Goal: Information Seeking & Learning: Learn about a topic

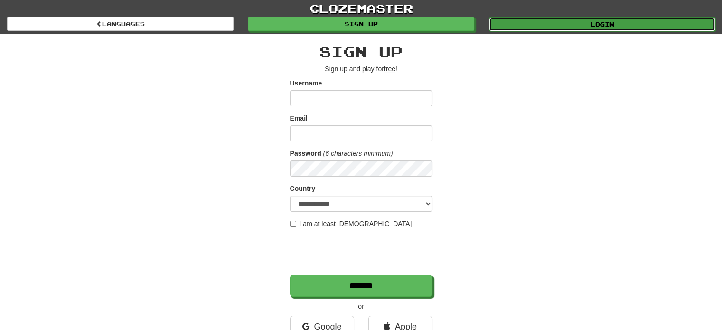
click at [585, 26] on link "Login" at bounding box center [602, 24] width 226 height 14
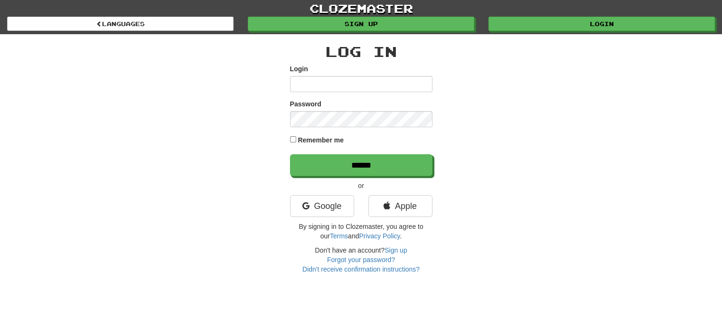
click at [391, 85] on input "Login" at bounding box center [361, 84] width 142 height 16
type input "**********"
click at [290, 154] on input "******" at bounding box center [361, 165] width 142 height 22
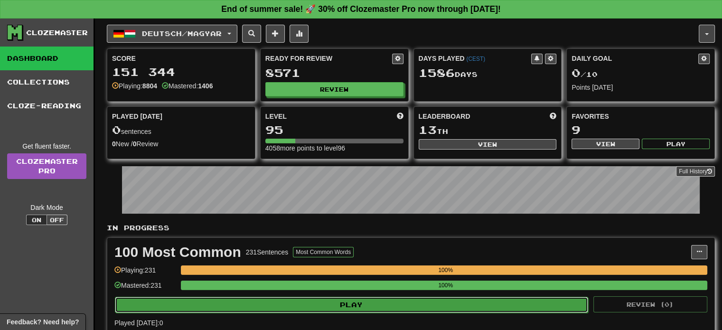
click at [415, 299] on button "Play" at bounding box center [351, 305] width 473 height 16
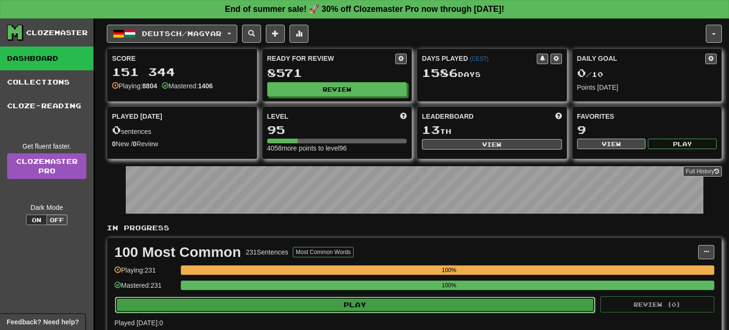
select select "**"
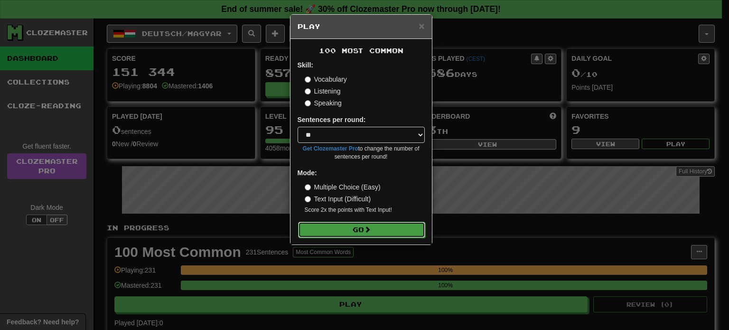
click at [347, 224] on button "Go" at bounding box center [361, 230] width 127 height 16
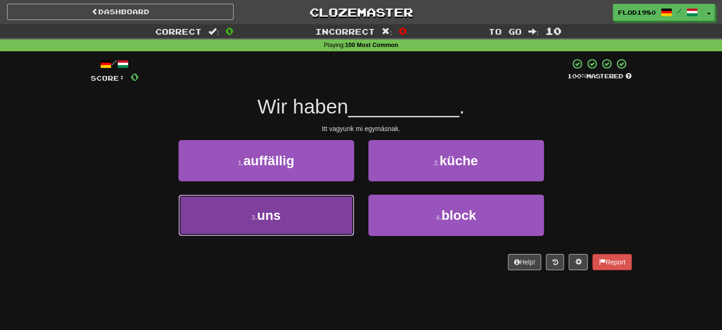
click at [305, 218] on button "3 . uns" at bounding box center [266, 215] width 176 height 41
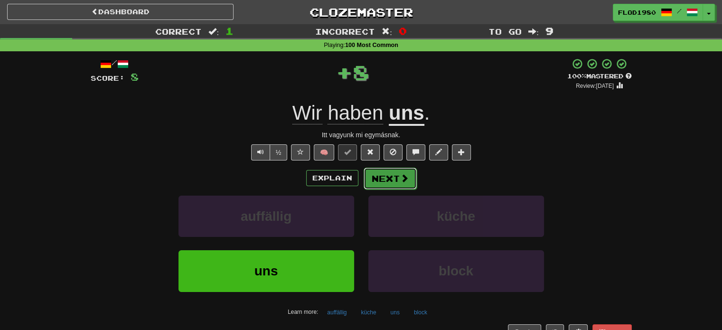
click at [389, 186] on button "Next" at bounding box center [389, 179] width 53 height 22
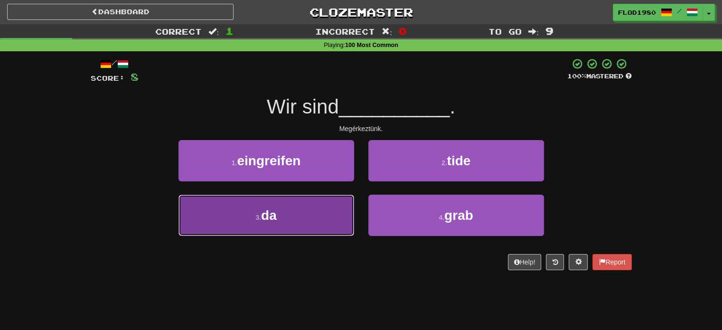
click at [298, 225] on button "3 . da" at bounding box center [266, 215] width 176 height 41
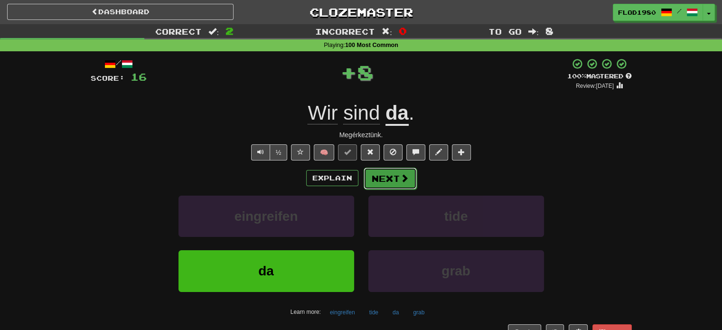
click at [396, 180] on button "Next" at bounding box center [389, 179] width 53 height 22
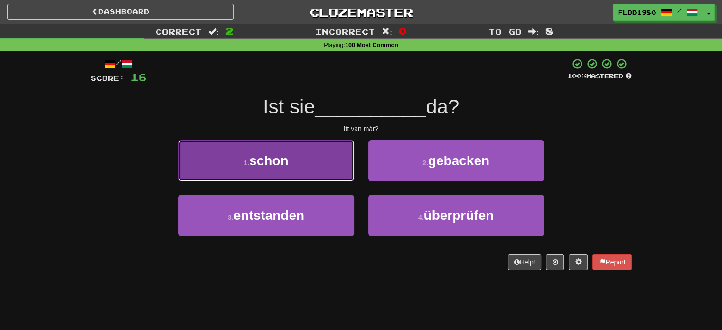
click at [284, 166] on span "schon" at bounding box center [268, 160] width 39 height 15
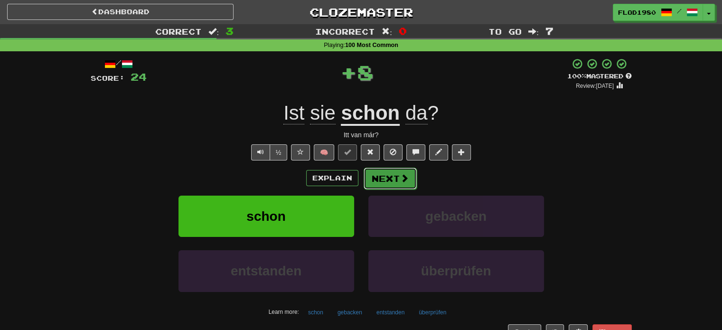
click at [376, 172] on button "Next" at bounding box center [389, 179] width 53 height 22
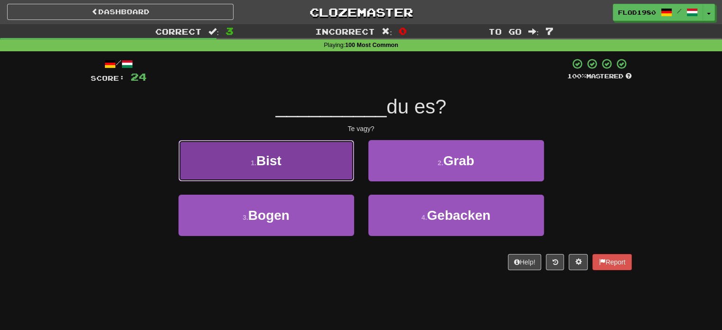
click at [300, 168] on button "1 . Bist" at bounding box center [266, 160] width 176 height 41
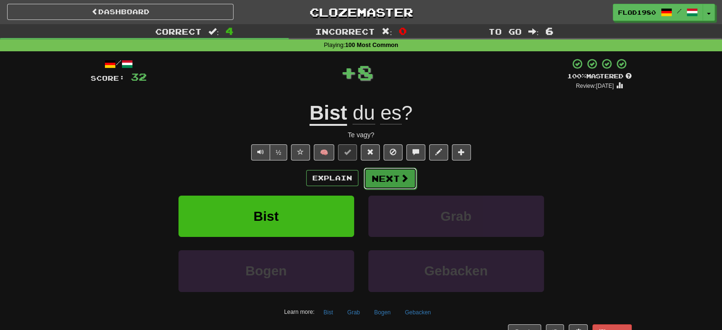
click at [385, 177] on button "Next" at bounding box center [389, 179] width 53 height 22
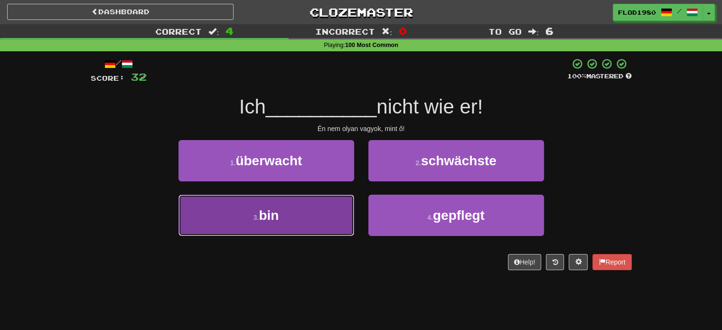
click at [289, 208] on button "3 . bin" at bounding box center [266, 215] width 176 height 41
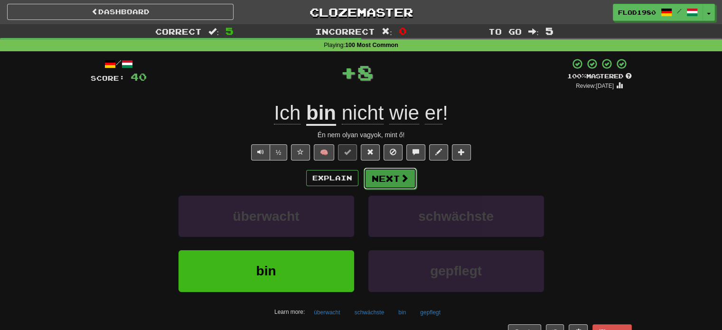
click at [403, 184] on button "Next" at bounding box center [389, 179] width 53 height 22
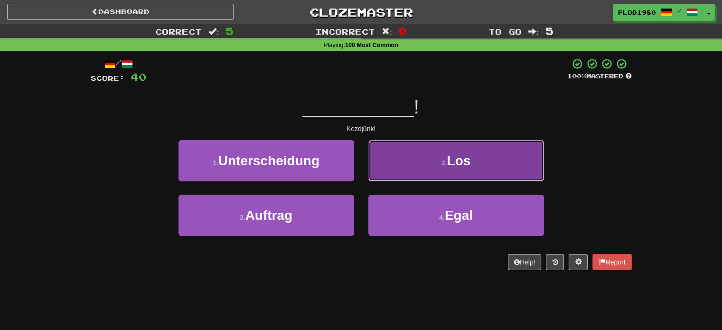
click at [470, 167] on span "Los" at bounding box center [459, 160] width 24 height 15
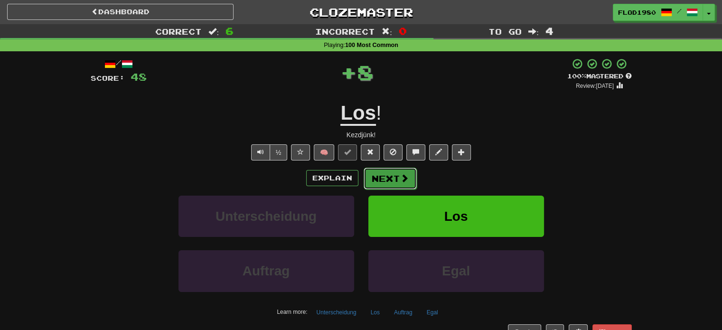
click at [403, 176] on span at bounding box center [404, 178] width 9 height 9
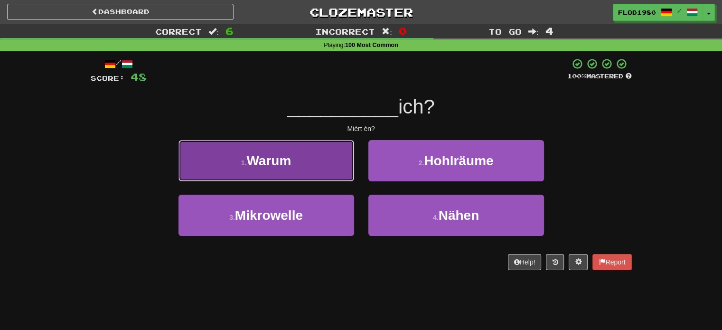
click at [311, 169] on button "1 . Warum" at bounding box center [266, 160] width 176 height 41
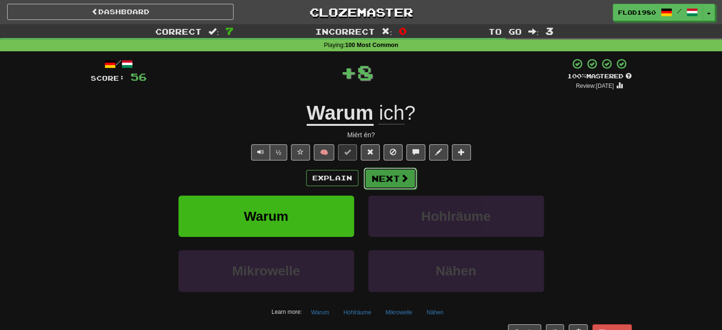
click at [374, 180] on button "Next" at bounding box center [389, 179] width 53 height 22
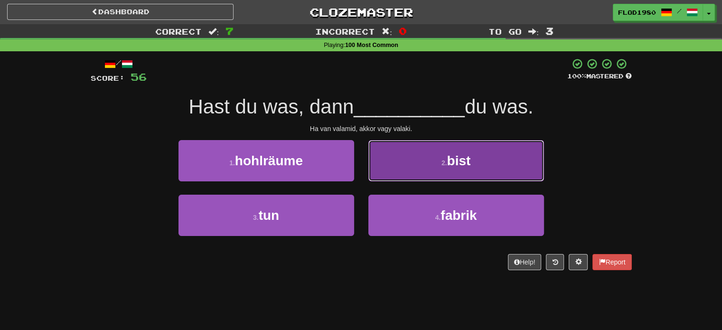
click at [416, 165] on button "2 . bist" at bounding box center [456, 160] width 176 height 41
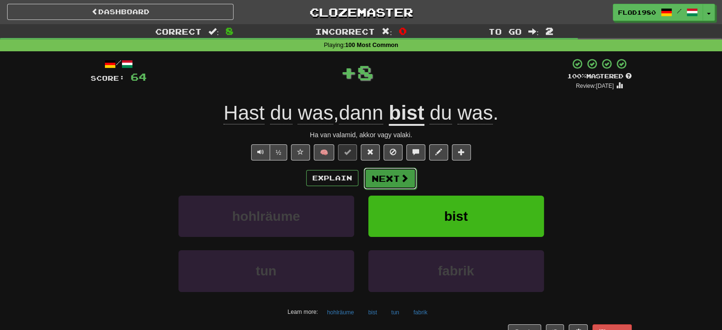
click at [376, 180] on button "Next" at bounding box center [389, 179] width 53 height 22
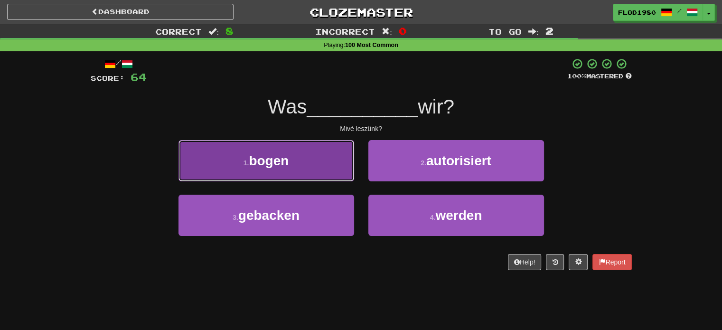
click at [310, 165] on button "1 . bogen" at bounding box center [266, 160] width 176 height 41
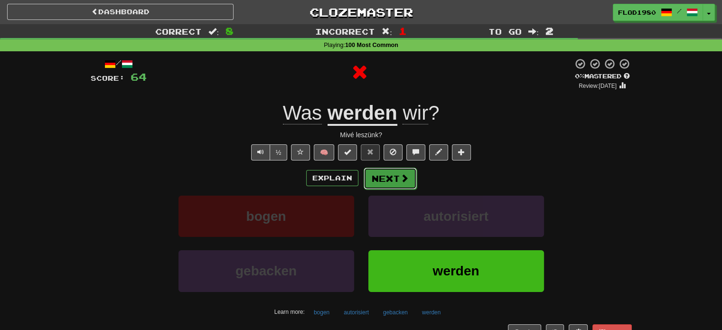
click at [382, 174] on button "Next" at bounding box center [389, 179] width 53 height 22
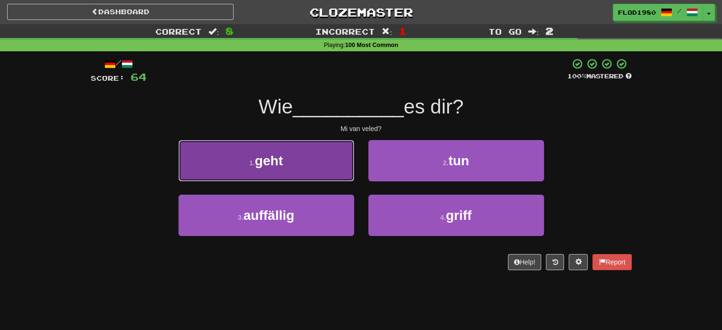
click at [299, 158] on button "1 . geht" at bounding box center [266, 160] width 176 height 41
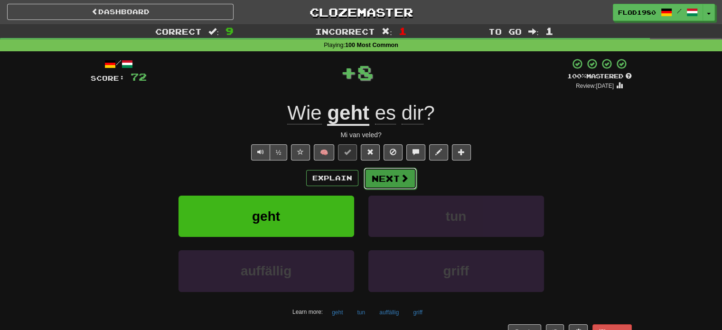
click at [387, 176] on button "Next" at bounding box center [389, 179] width 53 height 22
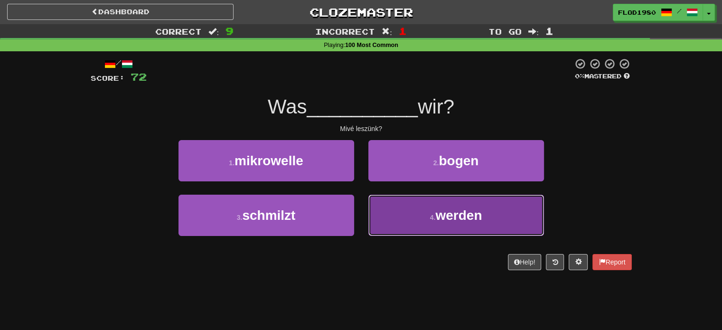
click at [417, 220] on button "4 . werden" at bounding box center [456, 215] width 176 height 41
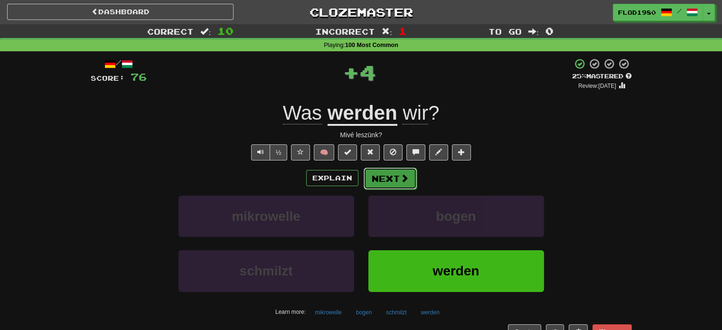
click at [397, 176] on button "Next" at bounding box center [389, 179] width 53 height 22
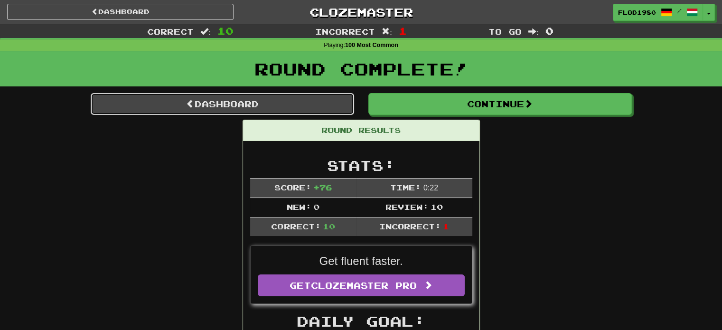
click at [284, 101] on link "Dashboard" at bounding box center [222, 104] width 263 height 22
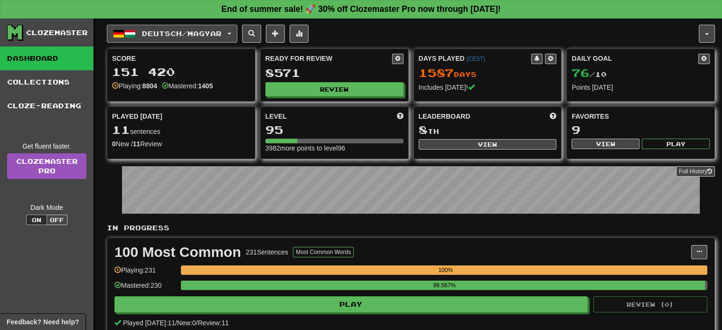
click at [235, 29] on button "Deutsch / Magyar" at bounding box center [172, 34] width 130 height 18
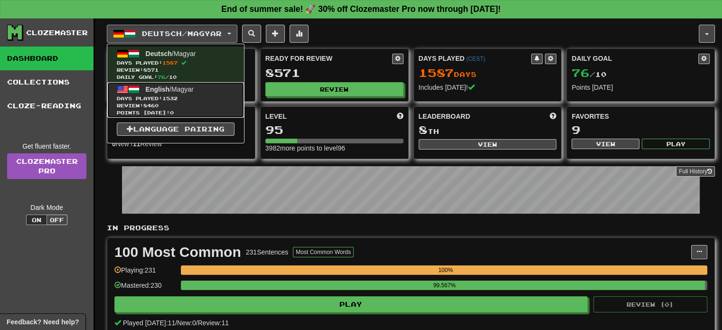
click at [211, 90] on link "English / Magyar Days Played: 1532 Review: 8460 Points today: 0" at bounding box center [175, 100] width 137 height 36
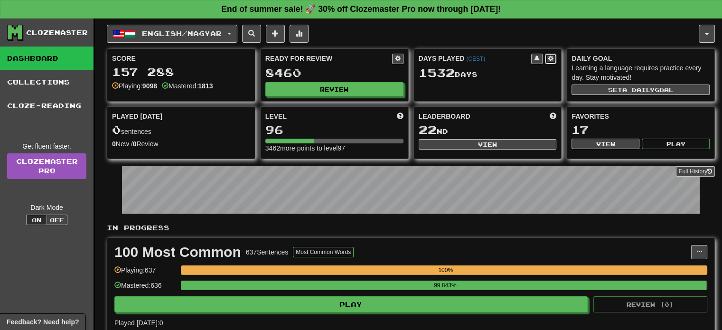
click at [550, 56] on span at bounding box center [551, 59] width 6 height 6
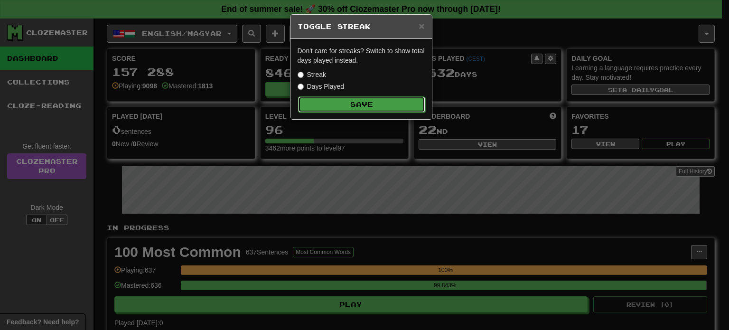
click at [333, 104] on button "Save" at bounding box center [361, 104] width 127 height 16
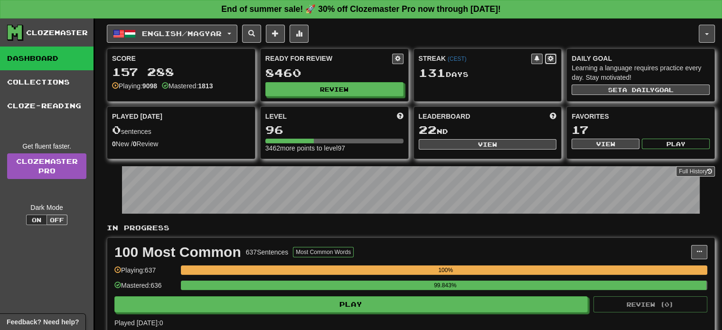
click at [550, 58] on span at bounding box center [551, 59] width 6 height 6
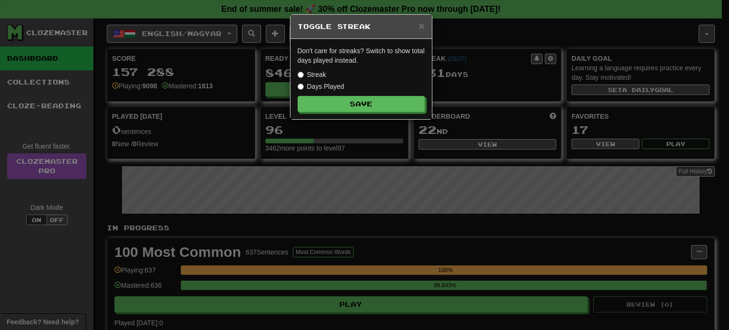
click at [325, 82] on label "Days Played" at bounding box center [321, 86] width 47 height 9
click at [353, 102] on button "Save" at bounding box center [361, 104] width 127 height 16
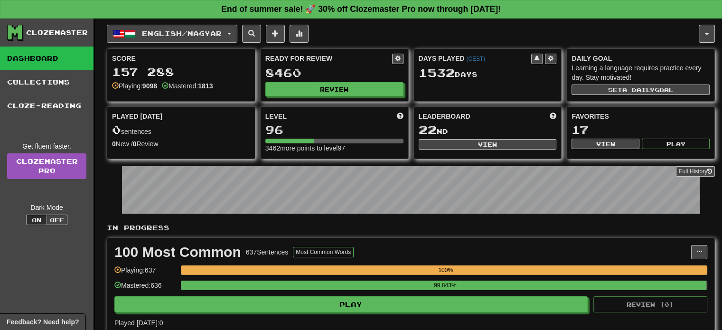
click at [237, 32] on button "English / Magyar" at bounding box center [172, 34] width 130 height 18
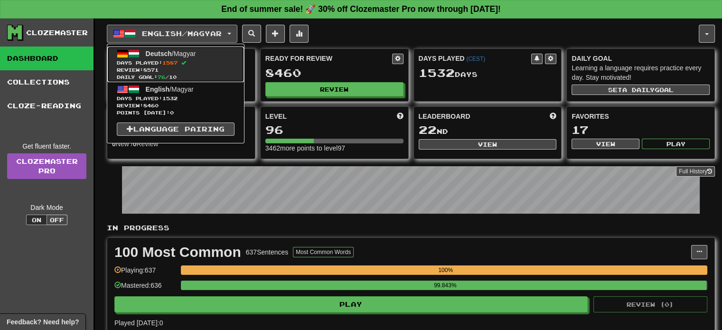
click at [186, 64] on span at bounding box center [183, 62] width 5 height 5
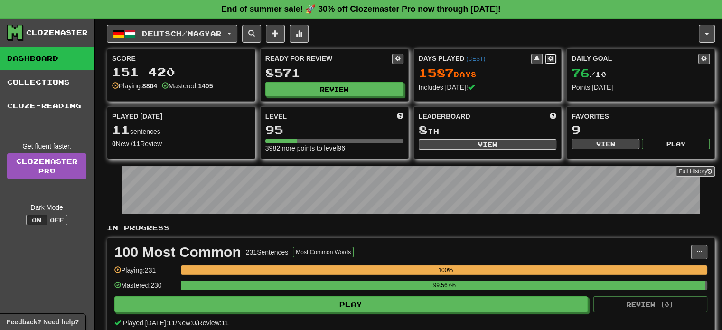
click at [548, 56] on span at bounding box center [551, 59] width 6 height 6
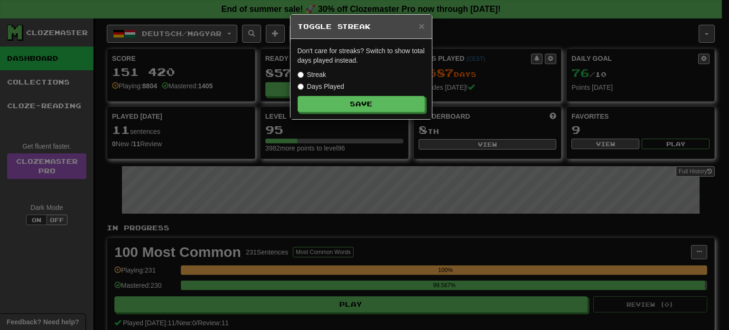
click at [315, 73] on label "Streak" at bounding box center [312, 74] width 28 height 9
click at [361, 102] on button "Save" at bounding box center [361, 104] width 127 height 16
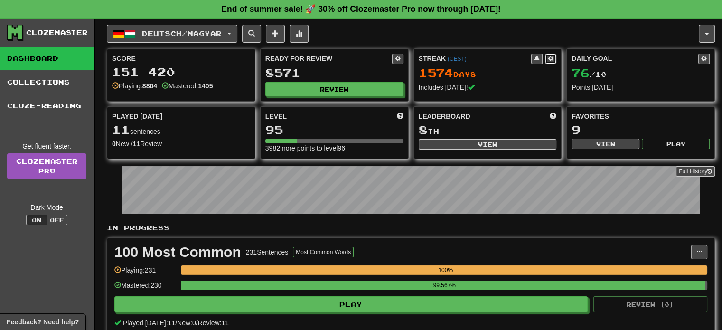
click at [554, 58] on button at bounding box center [550, 59] width 11 height 10
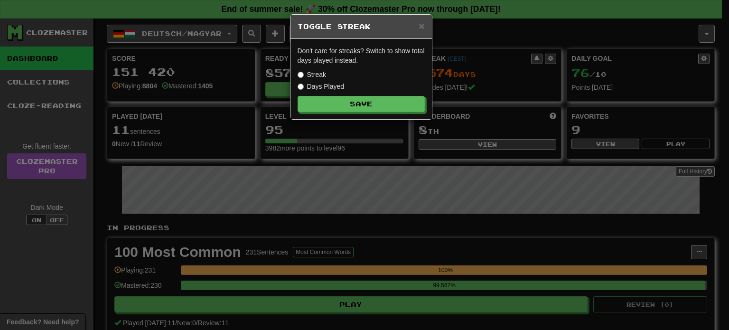
click at [330, 83] on label "Days Played" at bounding box center [321, 86] width 47 height 9
click at [355, 101] on button "Save" at bounding box center [361, 104] width 127 height 16
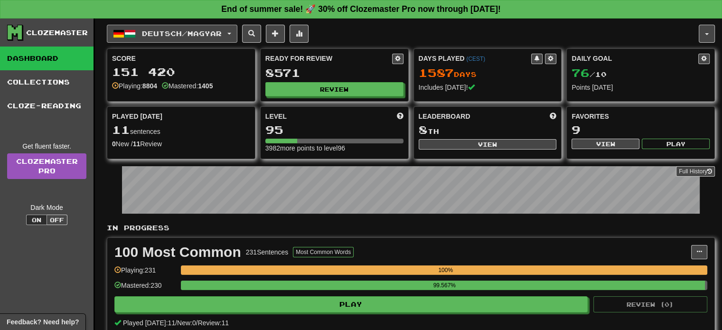
click at [173, 28] on button "Deutsch / Magyar" at bounding box center [172, 34] width 130 height 18
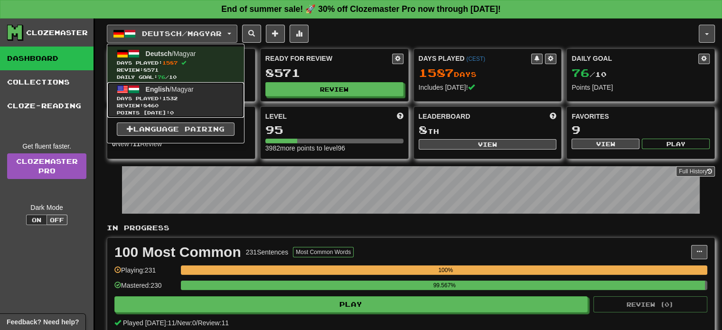
click at [165, 91] on span "English" at bounding box center [158, 89] width 24 height 8
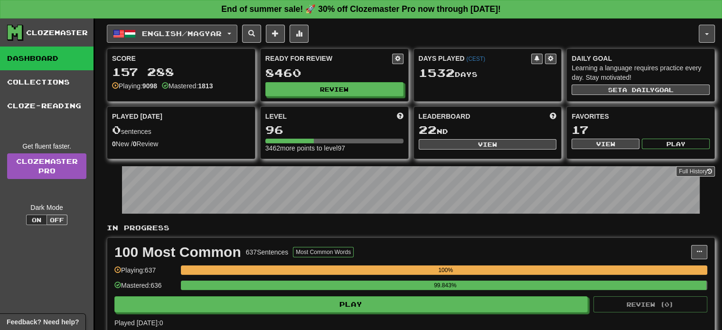
click at [237, 35] on button "English / Magyar" at bounding box center [172, 34] width 130 height 18
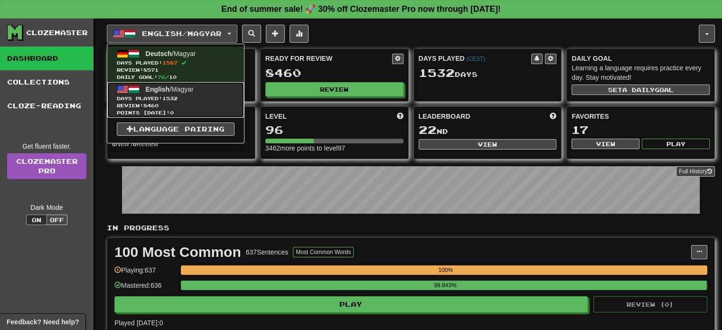
click at [196, 96] on span "Days Played: 1532" at bounding box center [176, 98] width 118 height 7
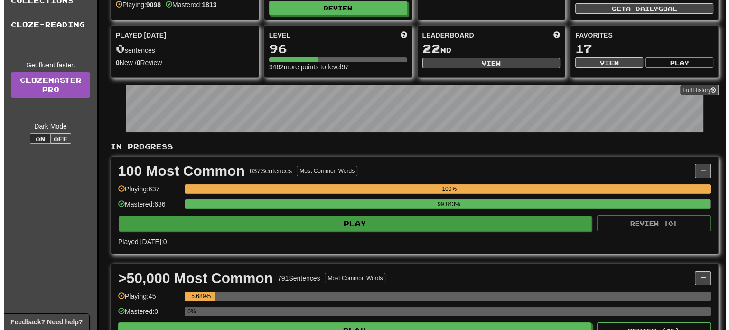
scroll to position [95, 0]
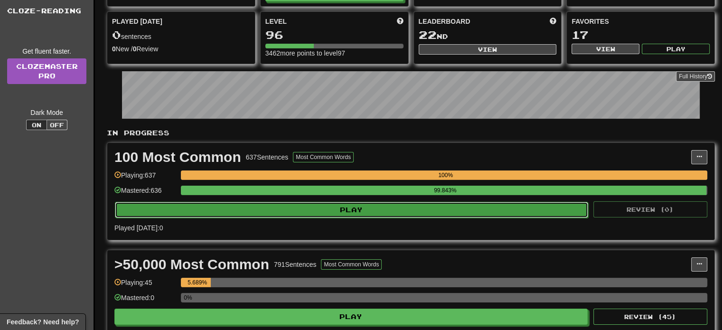
click at [327, 209] on button "Play" at bounding box center [351, 210] width 473 height 16
select select "**"
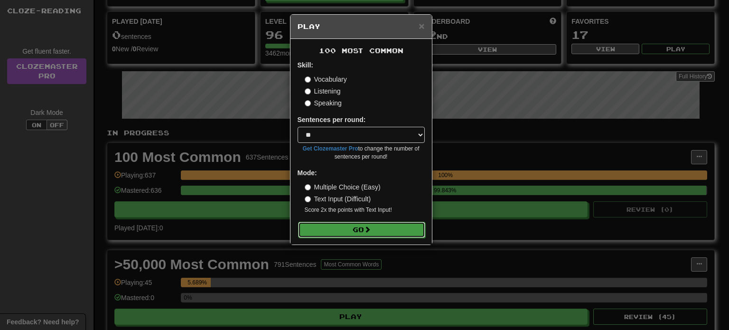
click at [347, 226] on button "Go" at bounding box center [361, 230] width 127 height 16
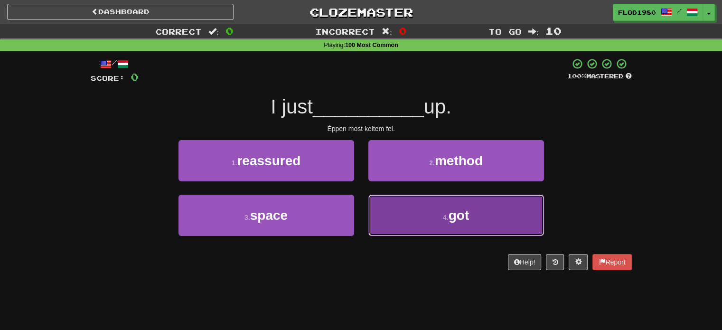
click at [418, 211] on button "4 . got" at bounding box center [456, 215] width 176 height 41
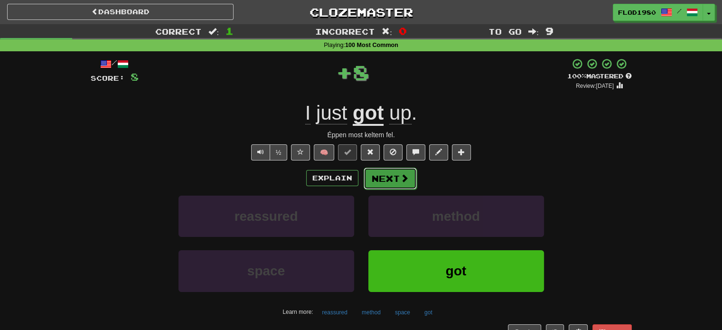
click at [385, 181] on button "Next" at bounding box center [389, 179] width 53 height 22
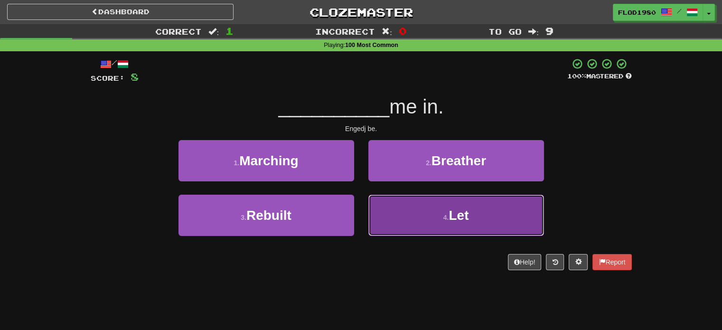
click at [408, 221] on button "4 . Let" at bounding box center [456, 215] width 176 height 41
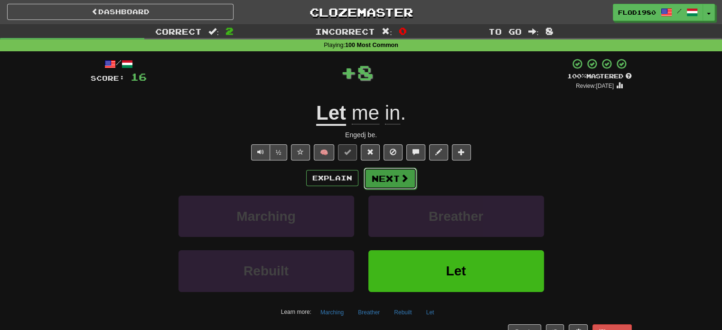
click at [398, 178] on button "Next" at bounding box center [389, 179] width 53 height 22
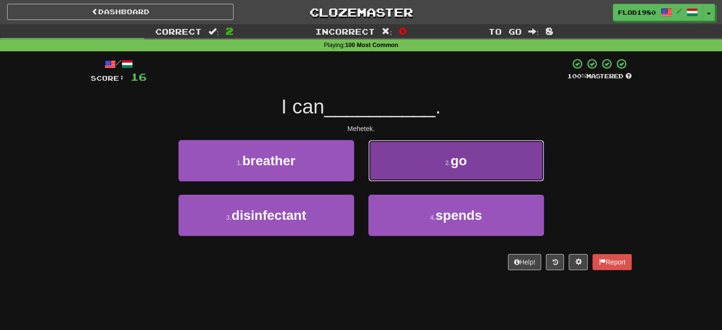
click at [425, 169] on button "2 . go" at bounding box center [456, 160] width 176 height 41
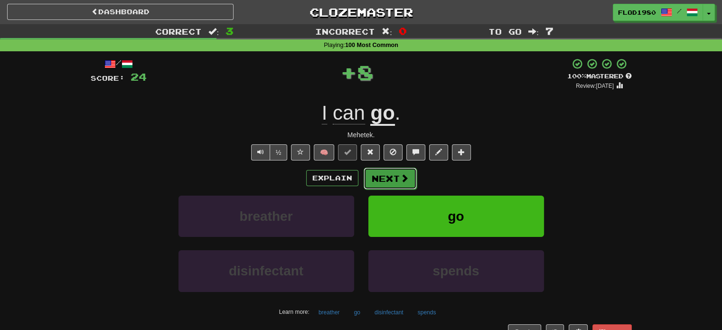
click at [400, 179] on span at bounding box center [404, 178] width 9 height 9
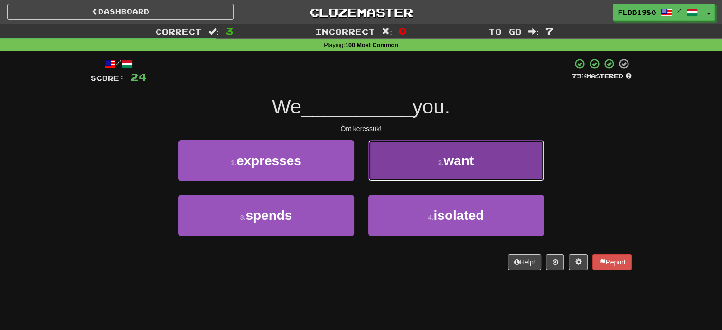
click at [439, 163] on small "2 ." at bounding box center [441, 163] width 6 height 8
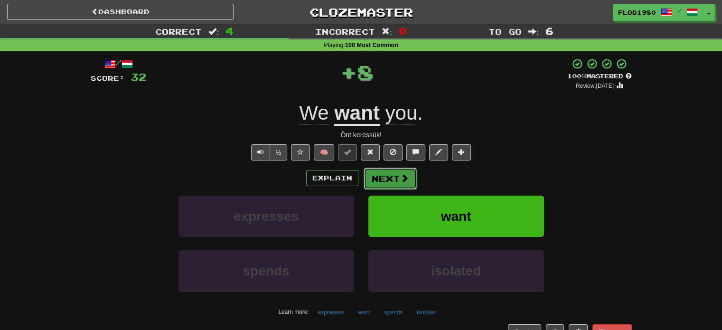
click at [379, 176] on button "Next" at bounding box center [389, 179] width 53 height 22
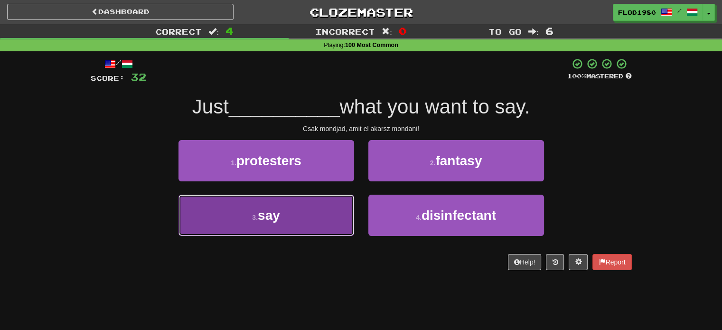
click at [287, 218] on button "3 . say" at bounding box center [266, 215] width 176 height 41
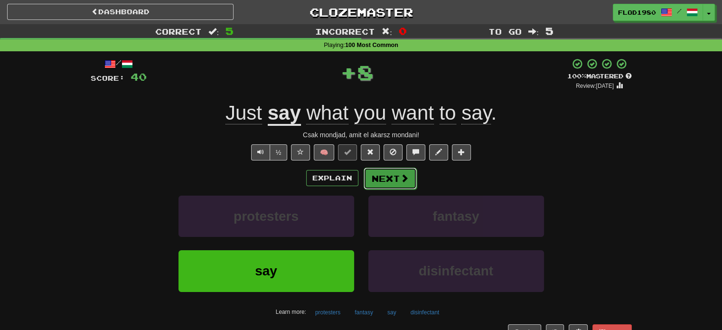
click at [391, 181] on button "Next" at bounding box center [389, 179] width 53 height 22
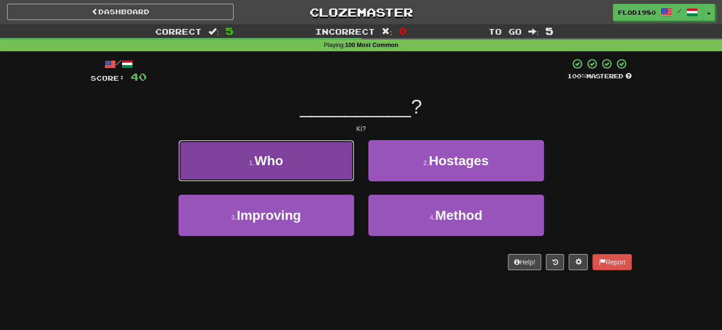
click at [316, 168] on button "1 . Who" at bounding box center [266, 160] width 176 height 41
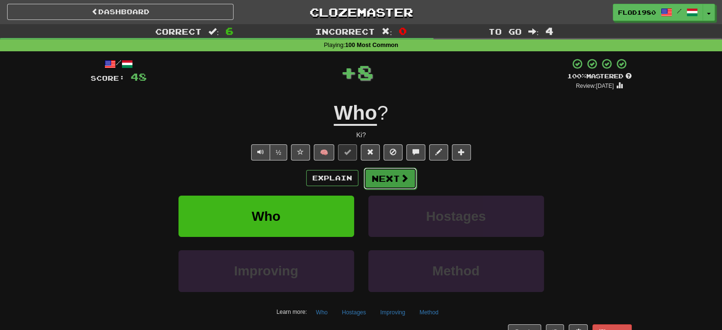
click at [406, 177] on span at bounding box center [404, 178] width 9 height 9
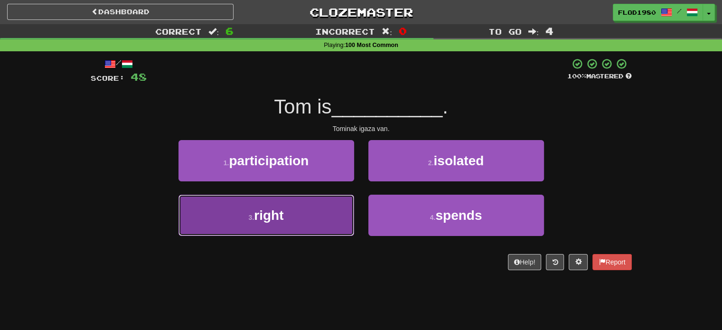
click at [309, 207] on button "3 . right" at bounding box center [266, 215] width 176 height 41
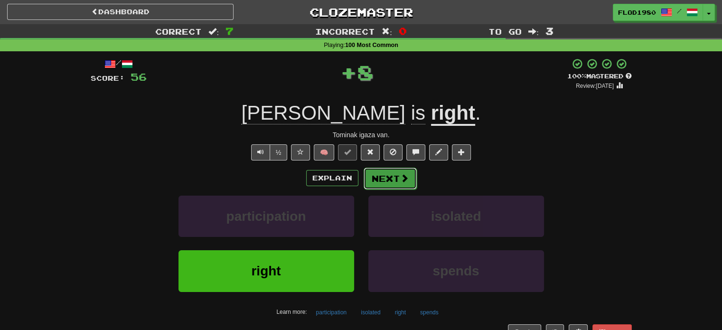
click at [368, 174] on button "Next" at bounding box center [389, 179] width 53 height 22
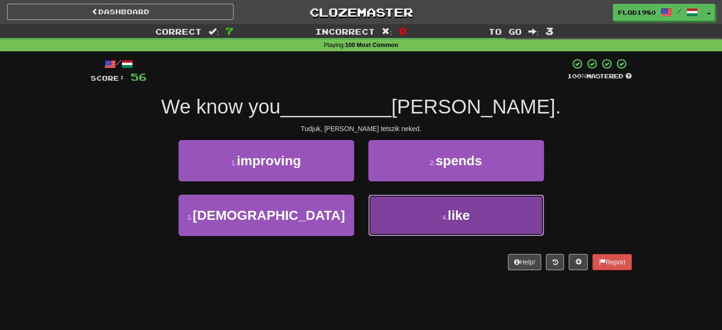
click at [437, 212] on button "4 . like" at bounding box center [456, 215] width 176 height 41
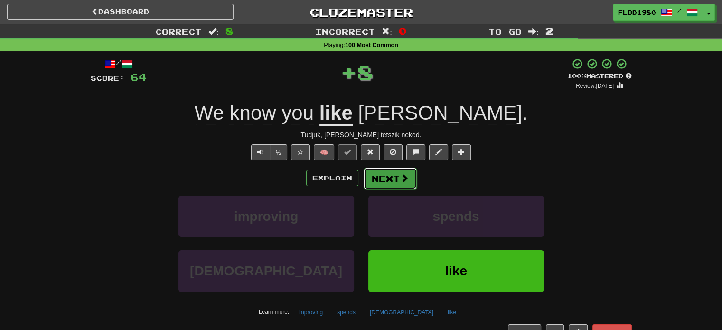
click at [370, 173] on button "Next" at bounding box center [389, 179] width 53 height 22
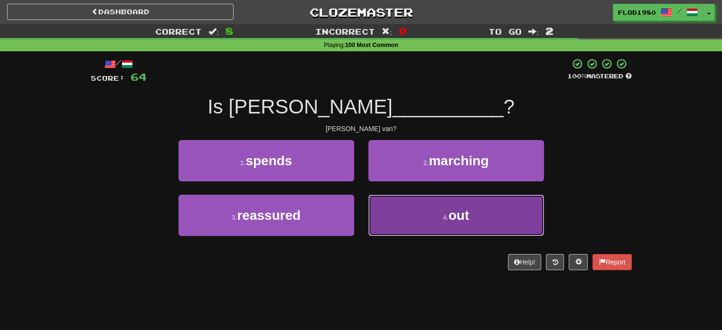
drag, startPoint x: 424, startPoint y: 214, endPoint x: 409, endPoint y: 203, distance: 19.0
click at [423, 214] on button "4 . out" at bounding box center [456, 215] width 176 height 41
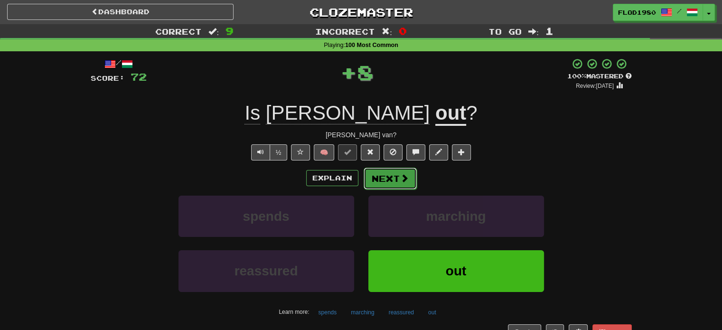
click at [372, 184] on button "Next" at bounding box center [389, 179] width 53 height 22
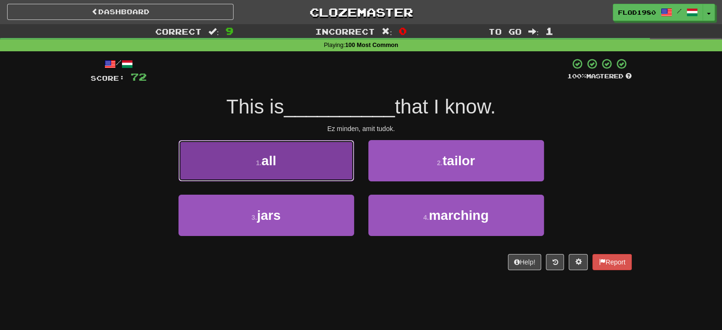
click at [300, 169] on button "1 . all" at bounding box center [266, 160] width 176 height 41
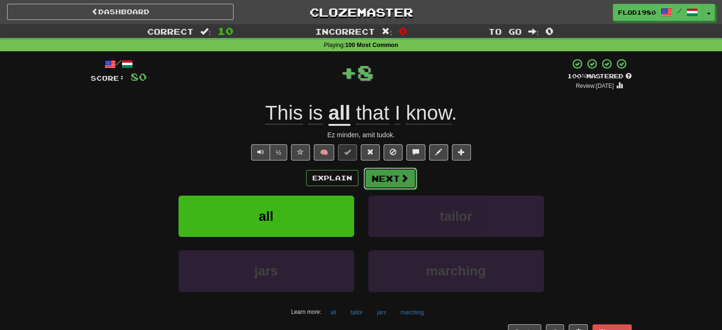
click at [372, 169] on button "Next" at bounding box center [389, 179] width 53 height 22
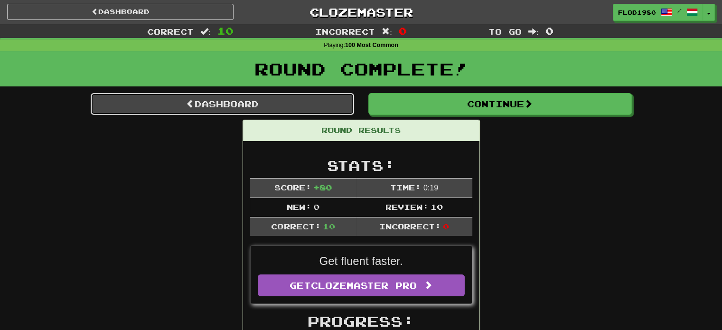
click at [289, 106] on link "Dashboard" at bounding box center [222, 104] width 263 height 22
